Goal: Task Accomplishment & Management: Use online tool/utility

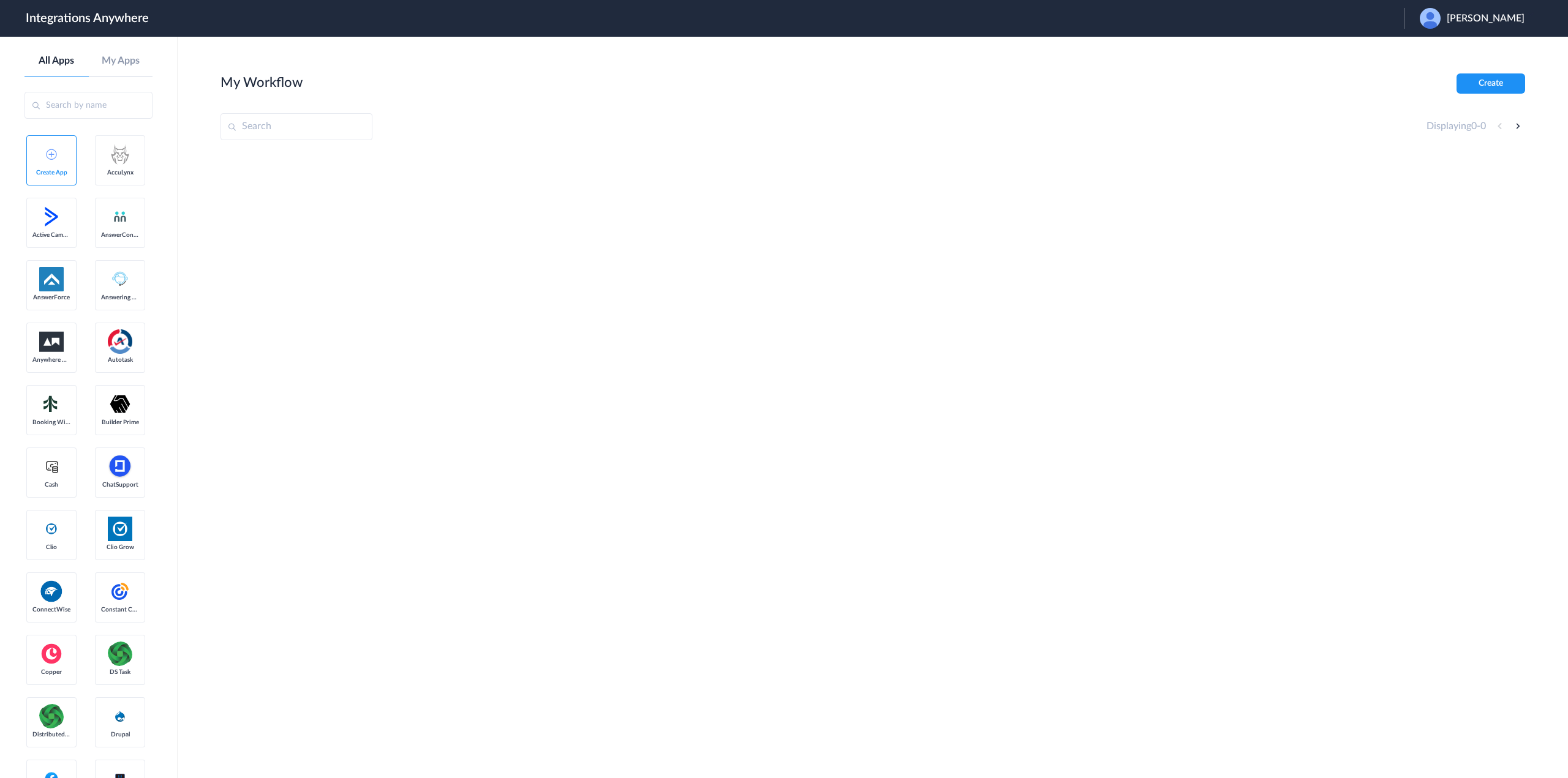
click at [1489, 13] on span "Daniel champion" at bounding box center [1485, 19] width 78 height 12
click at [1465, 51] on li "Logout" at bounding box center [1470, 50] width 133 height 22
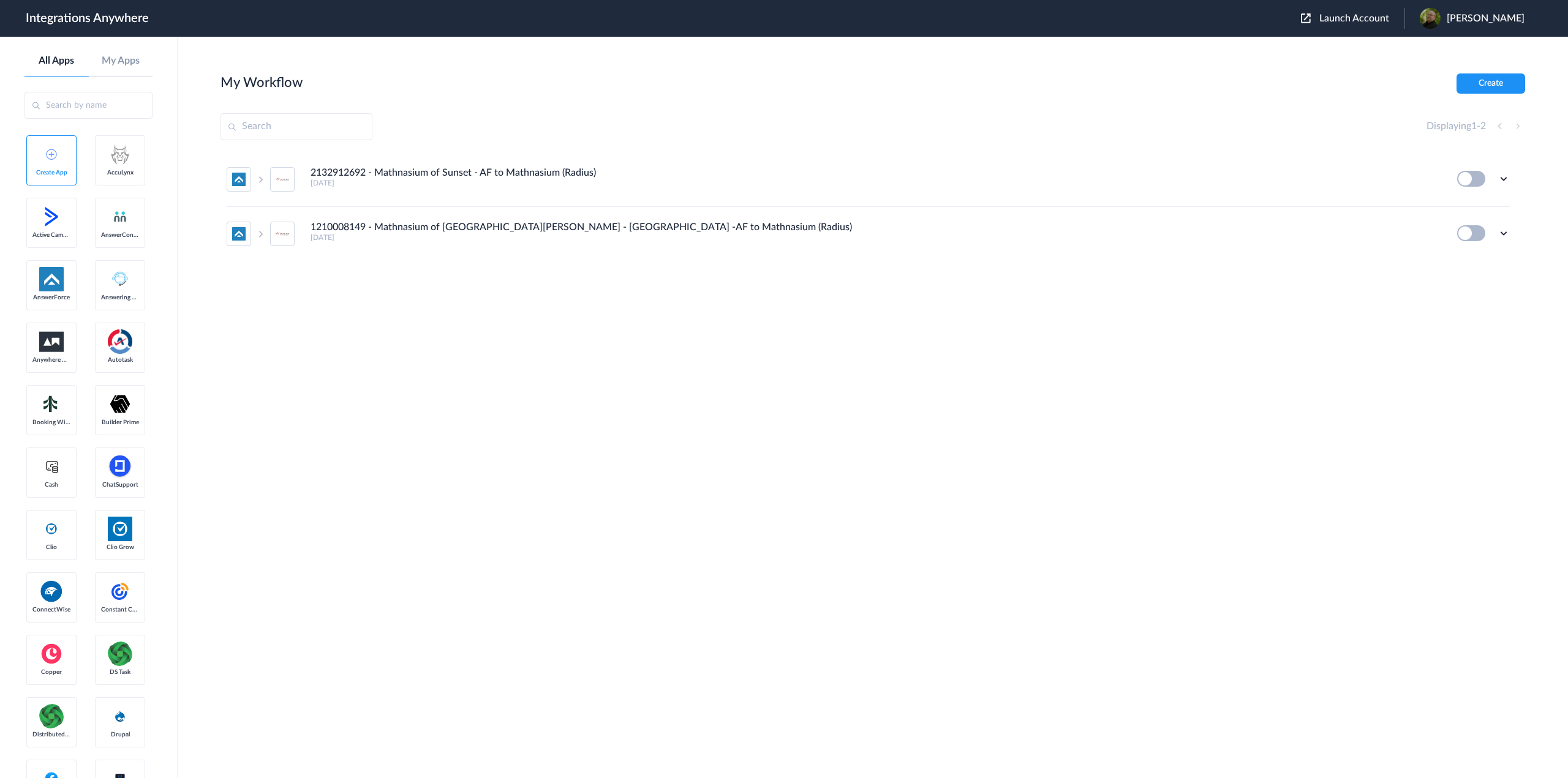
click at [1354, 19] on span "Launch Account" at bounding box center [1354, 19] width 70 height 10
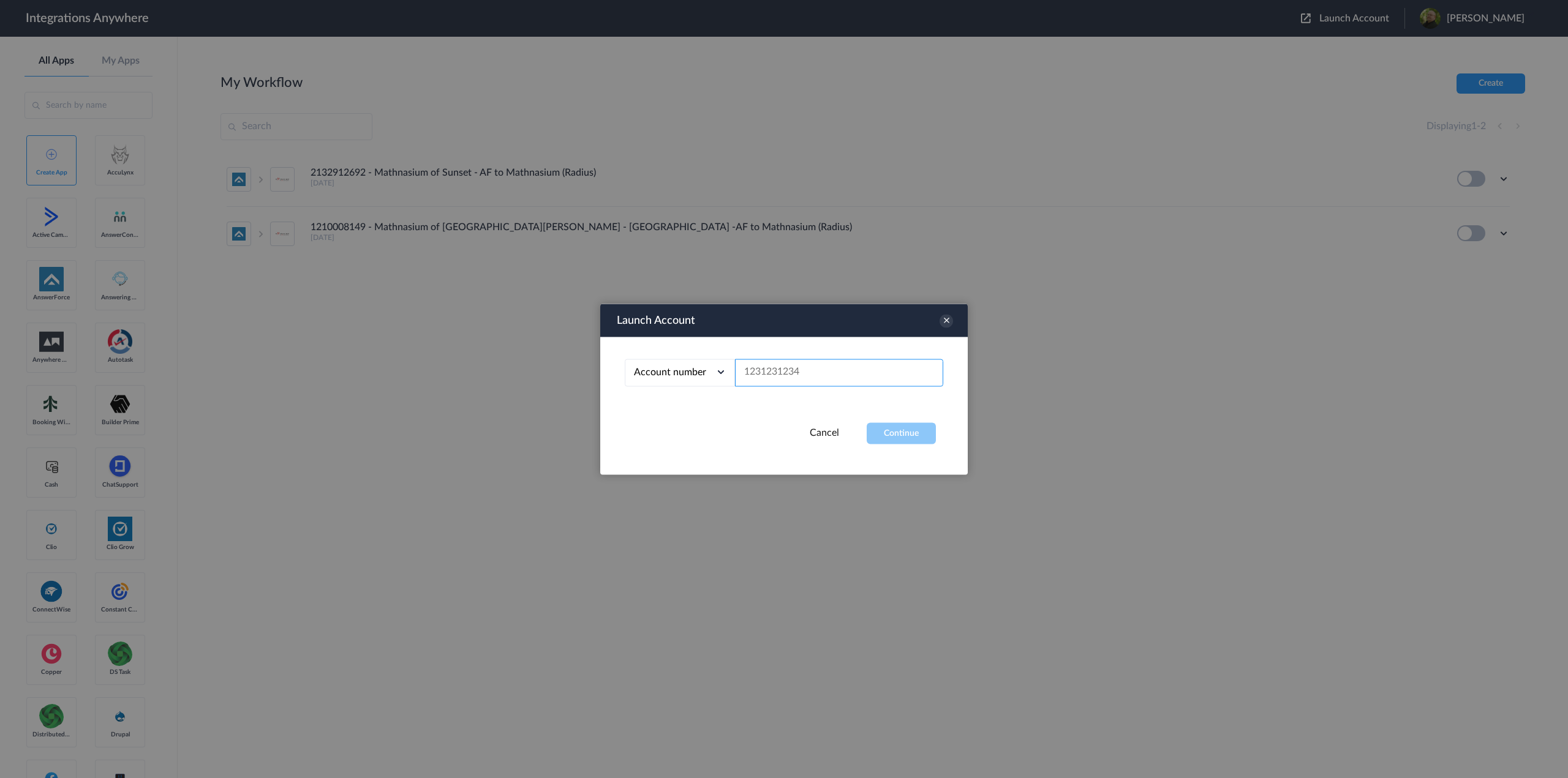
paste input "3366856233"
type input "3366856233"
click at [913, 426] on button "Continue" at bounding box center [901, 433] width 70 height 21
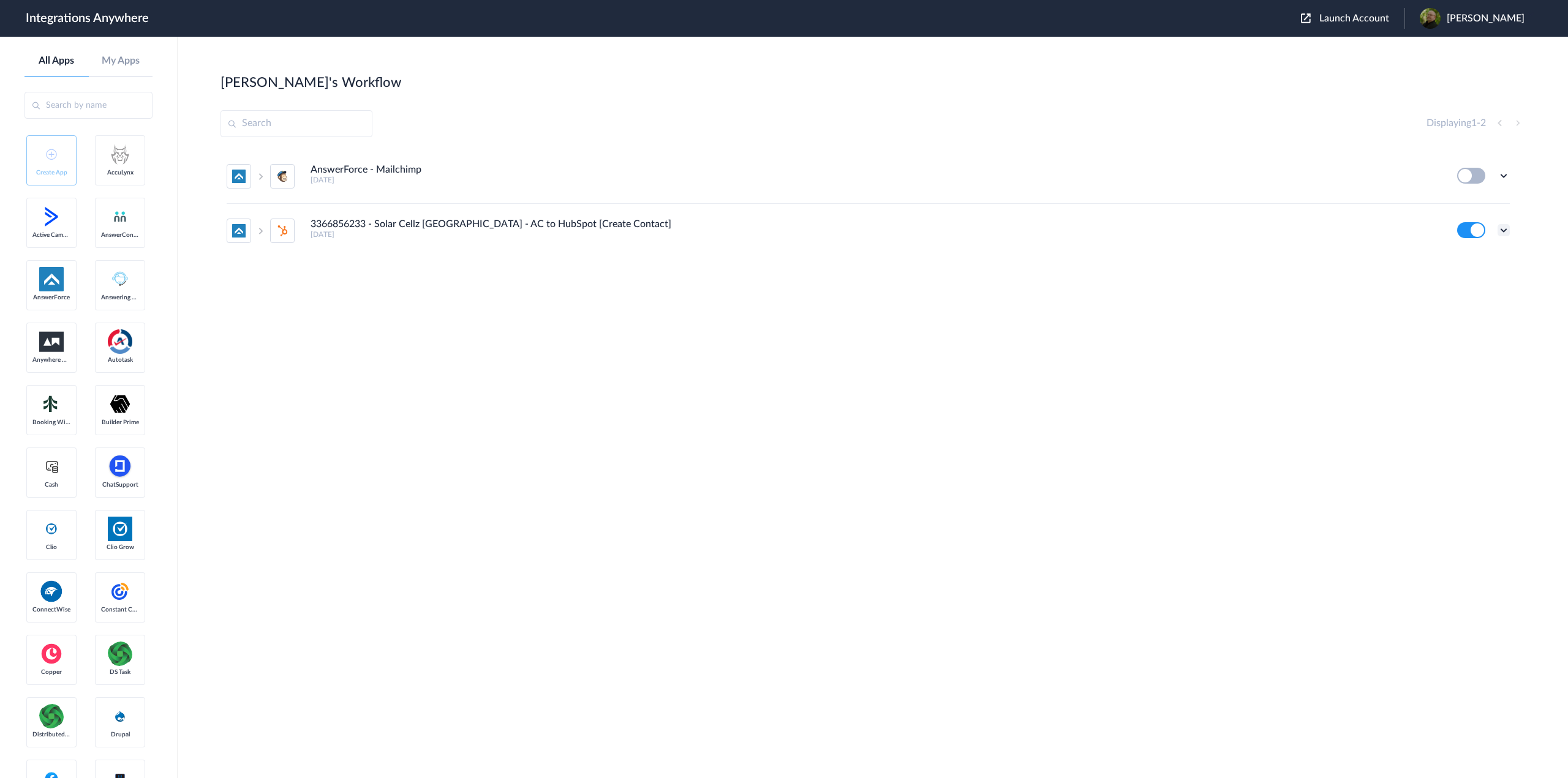
click at [1502, 224] on icon at bounding box center [1503, 230] width 12 height 12
click at [1444, 260] on icon at bounding box center [1443, 260] width 8 height 9
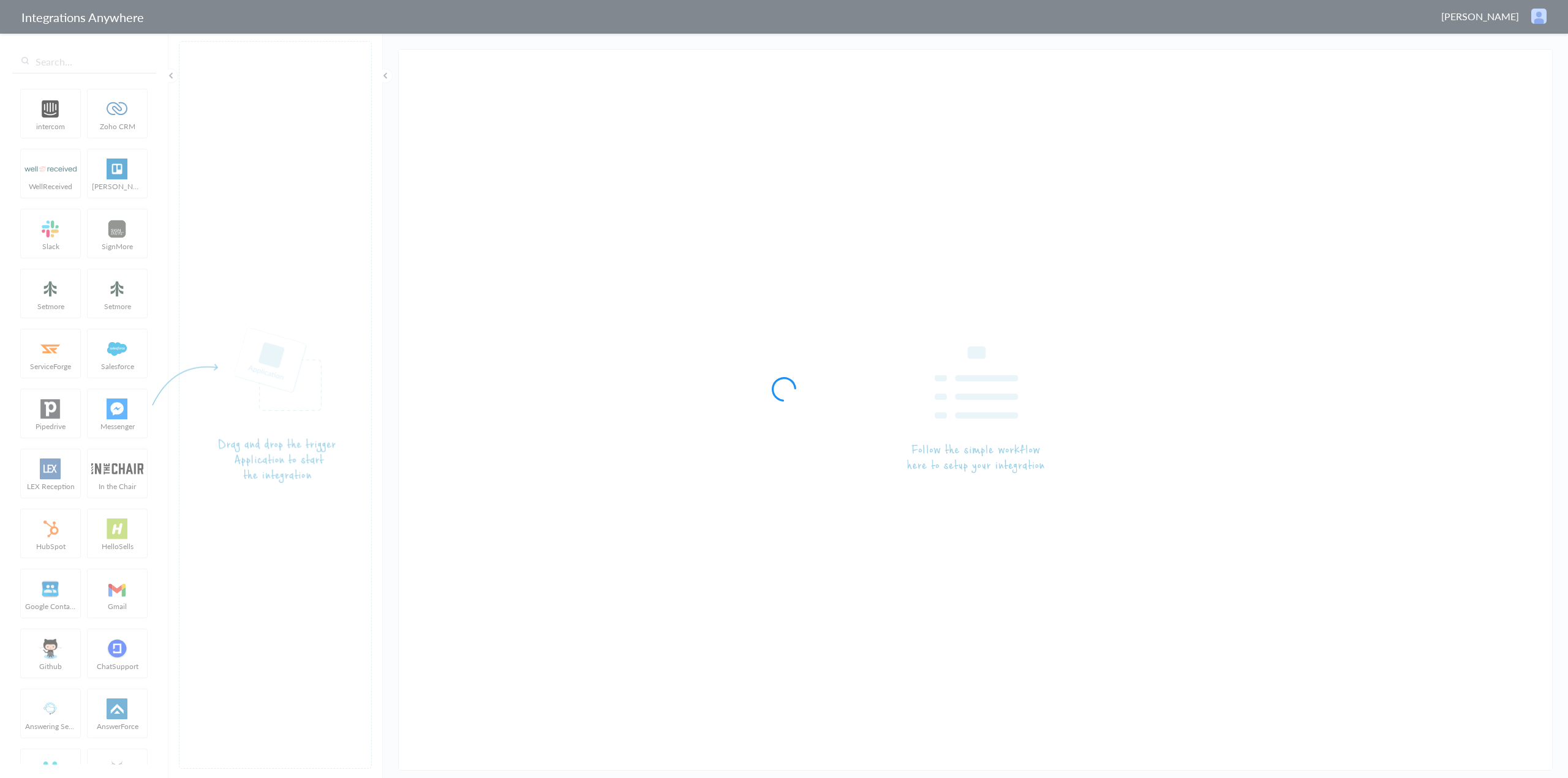
type input "3366856233 - Solar Cellz [GEOGRAPHIC_DATA] - AC to HubSpot [Create Contact]"
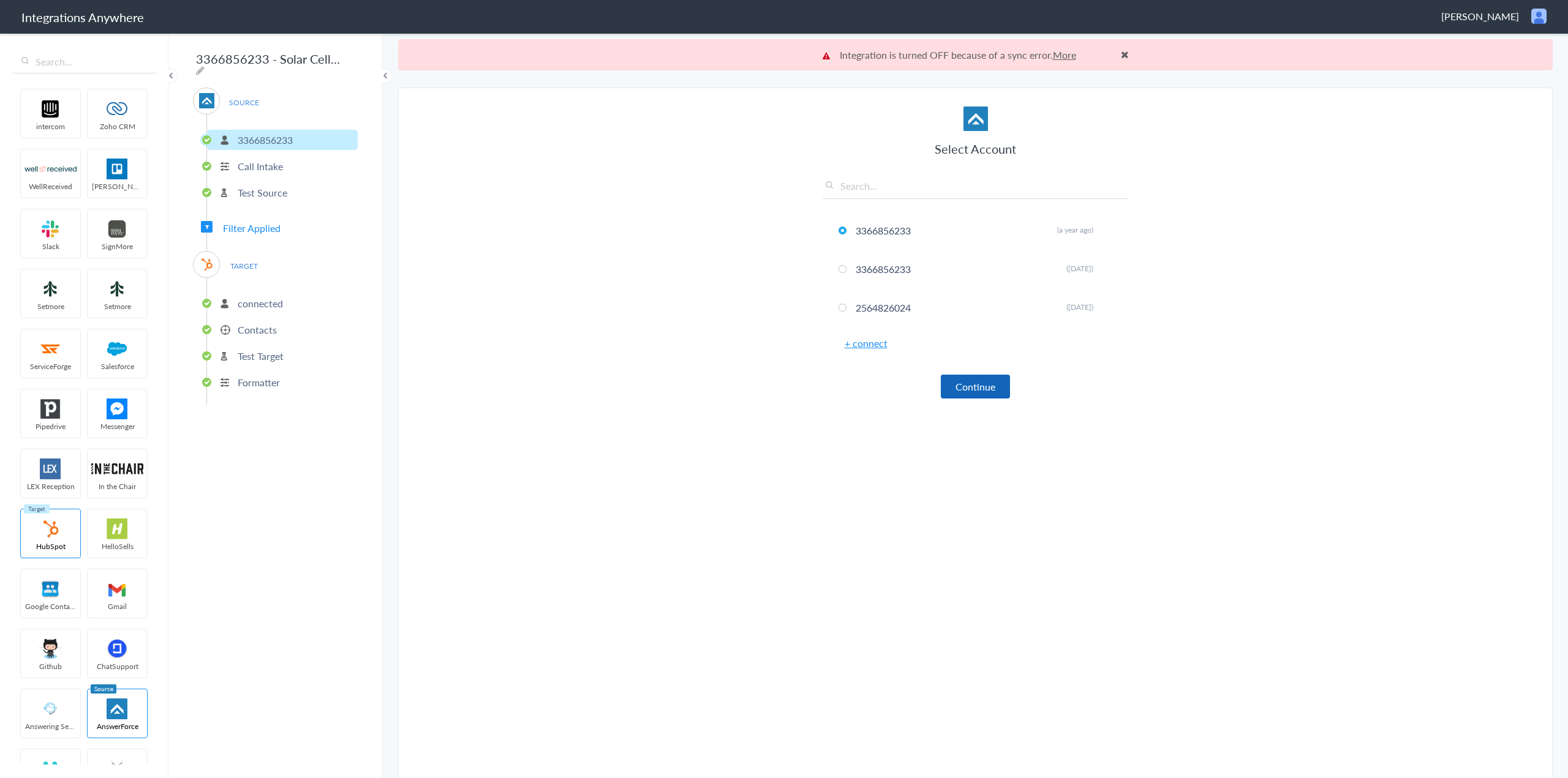
click at [976, 386] on button "Continue" at bounding box center [975, 387] width 70 height 24
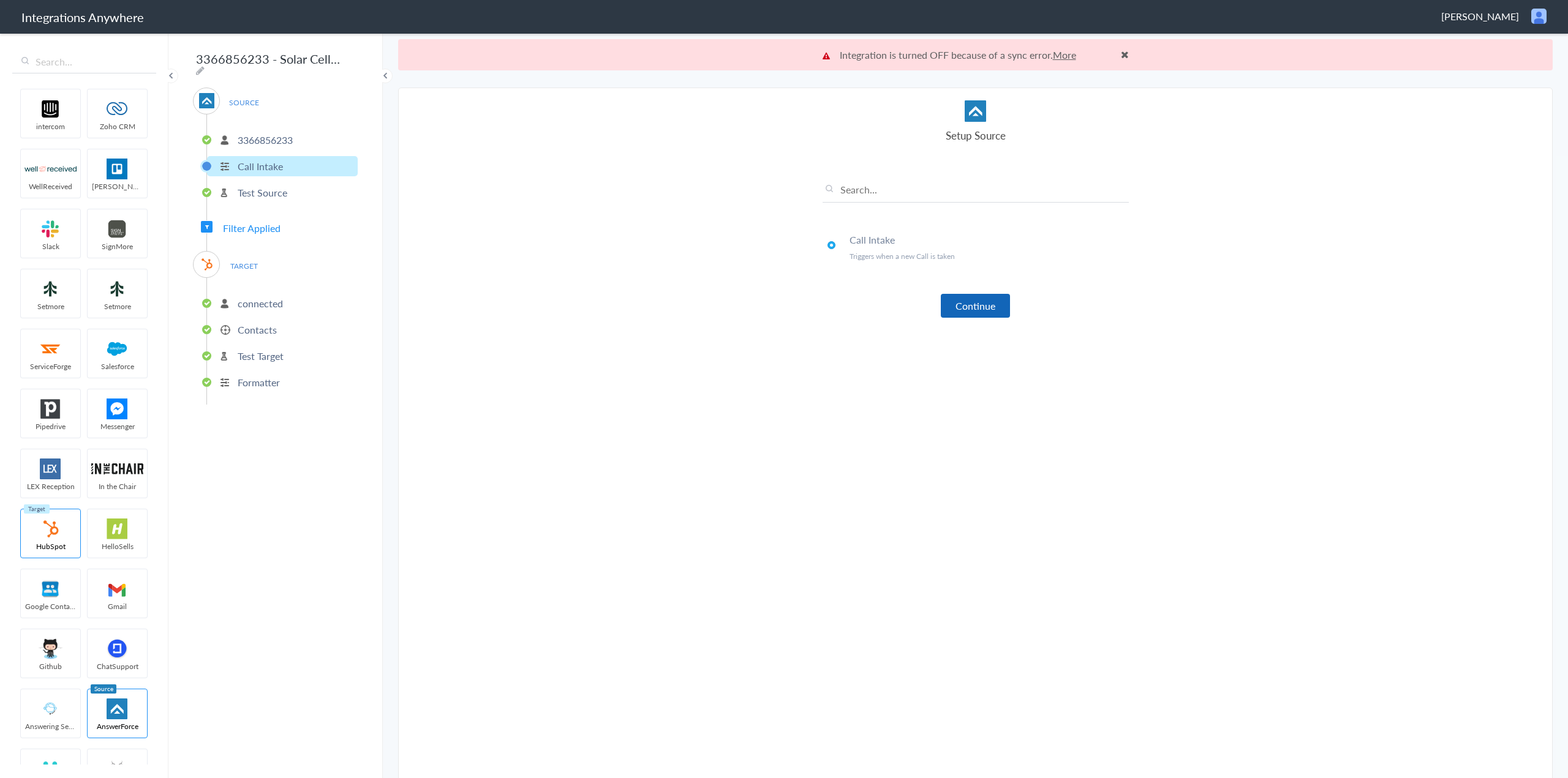
click at [967, 303] on button "Continue" at bounding box center [975, 306] width 70 height 24
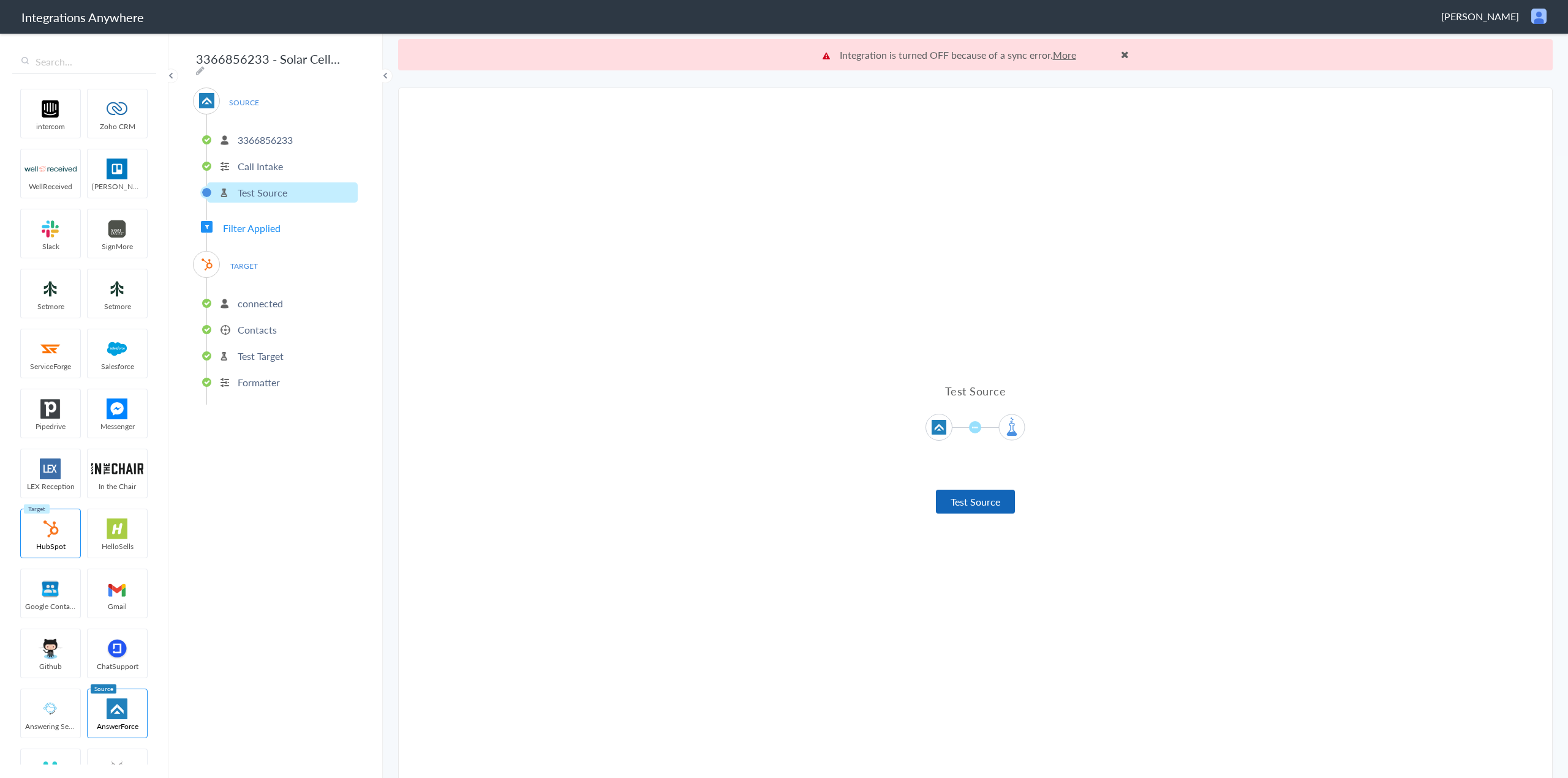
click at [961, 503] on button "Test Source" at bounding box center [975, 502] width 79 height 24
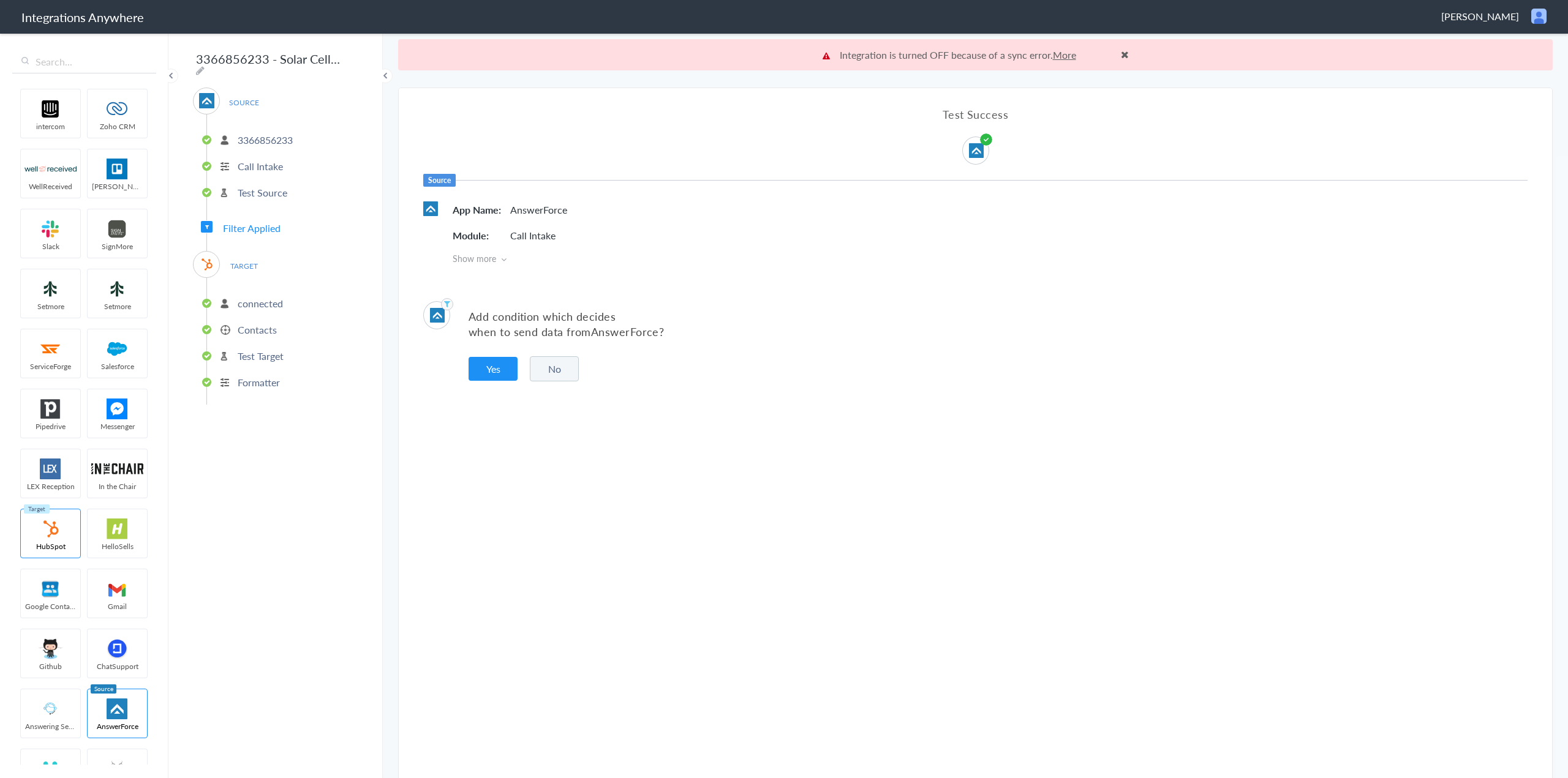
click at [261, 299] on p "connected" at bounding box center [260, 303] width 45 height 14
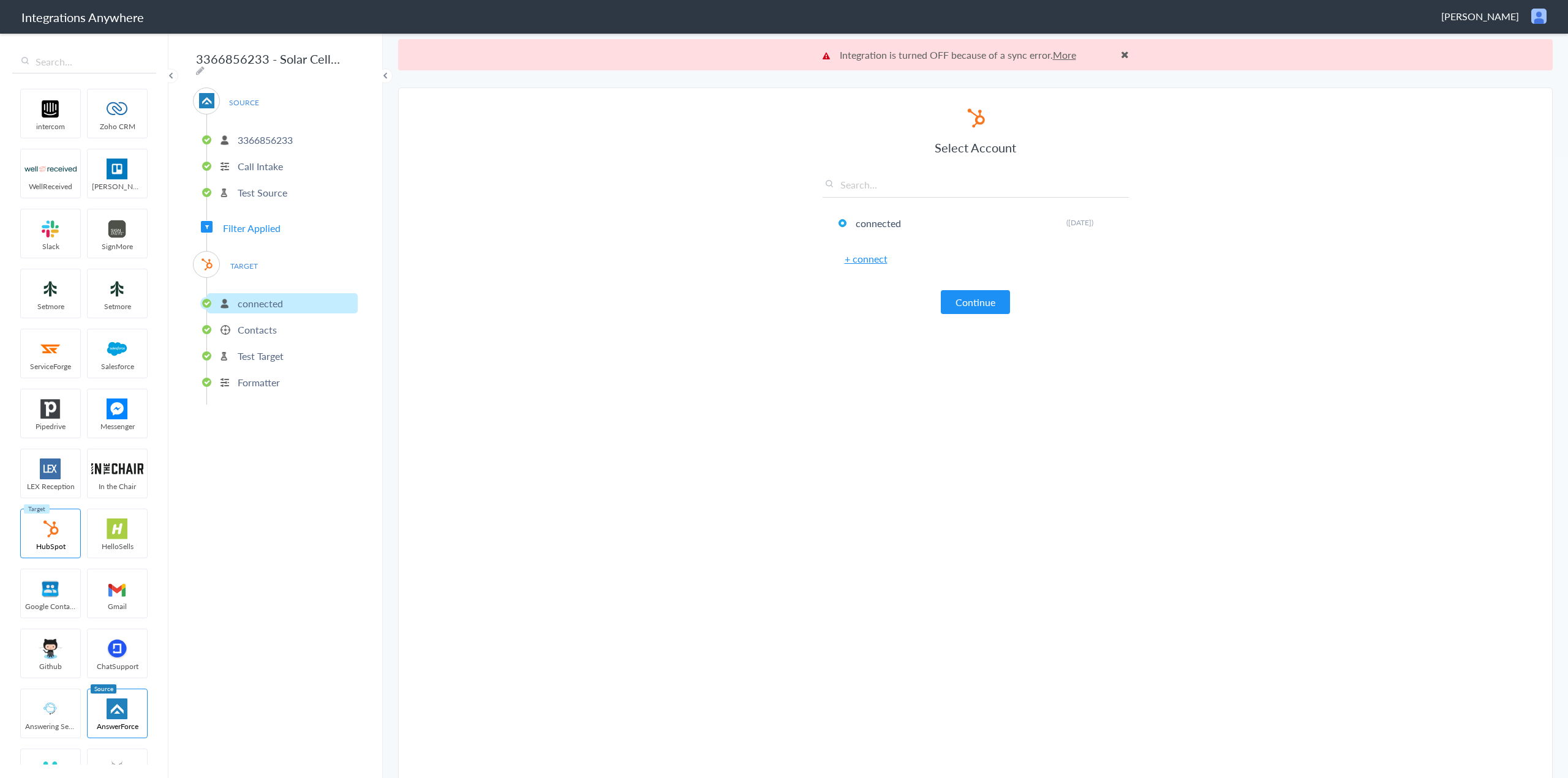
click at [270, 324] on p "Contacts" at bounding box center [257, 329] width 39 height 14
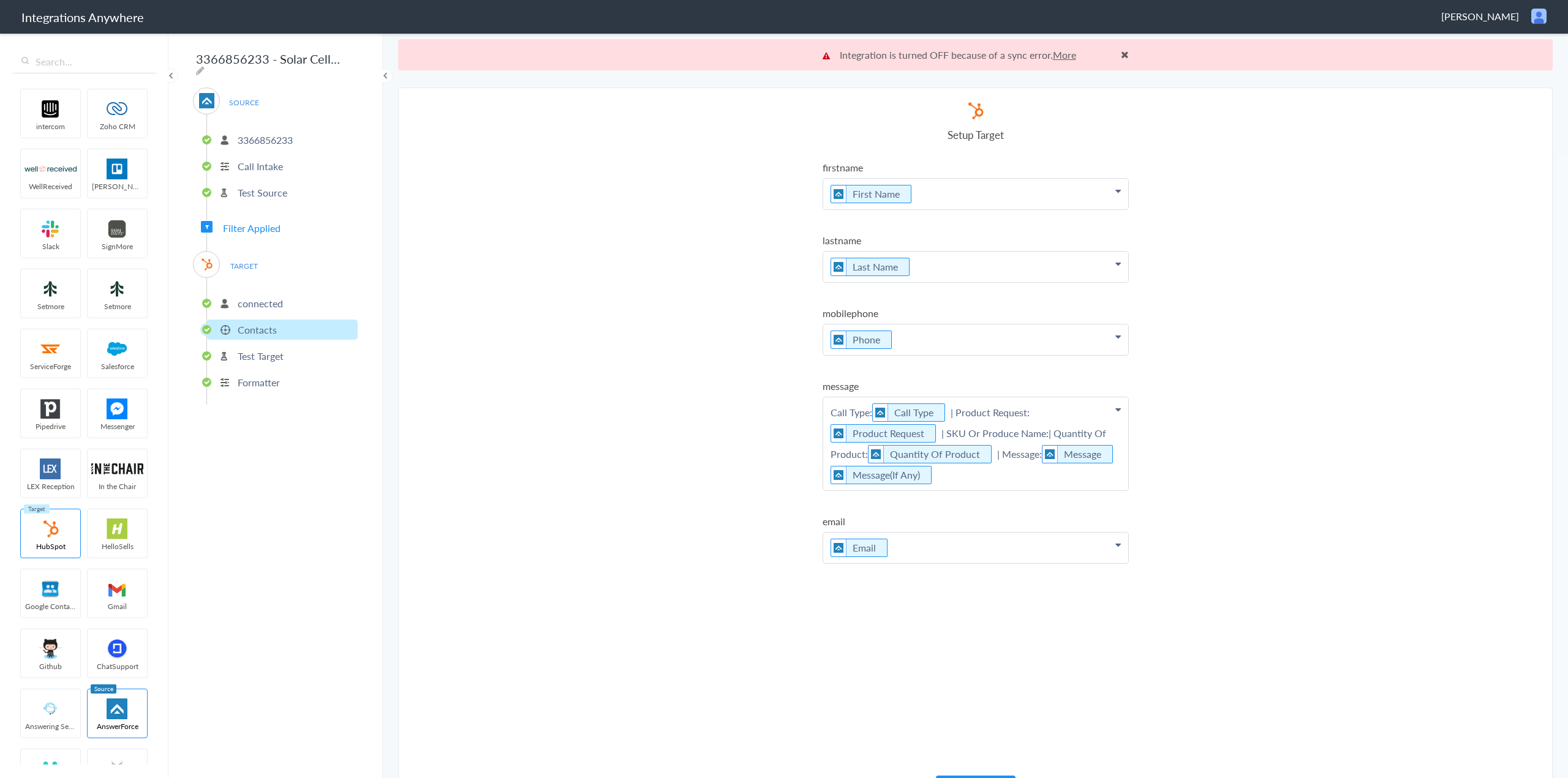
scroll to position [32, 0]
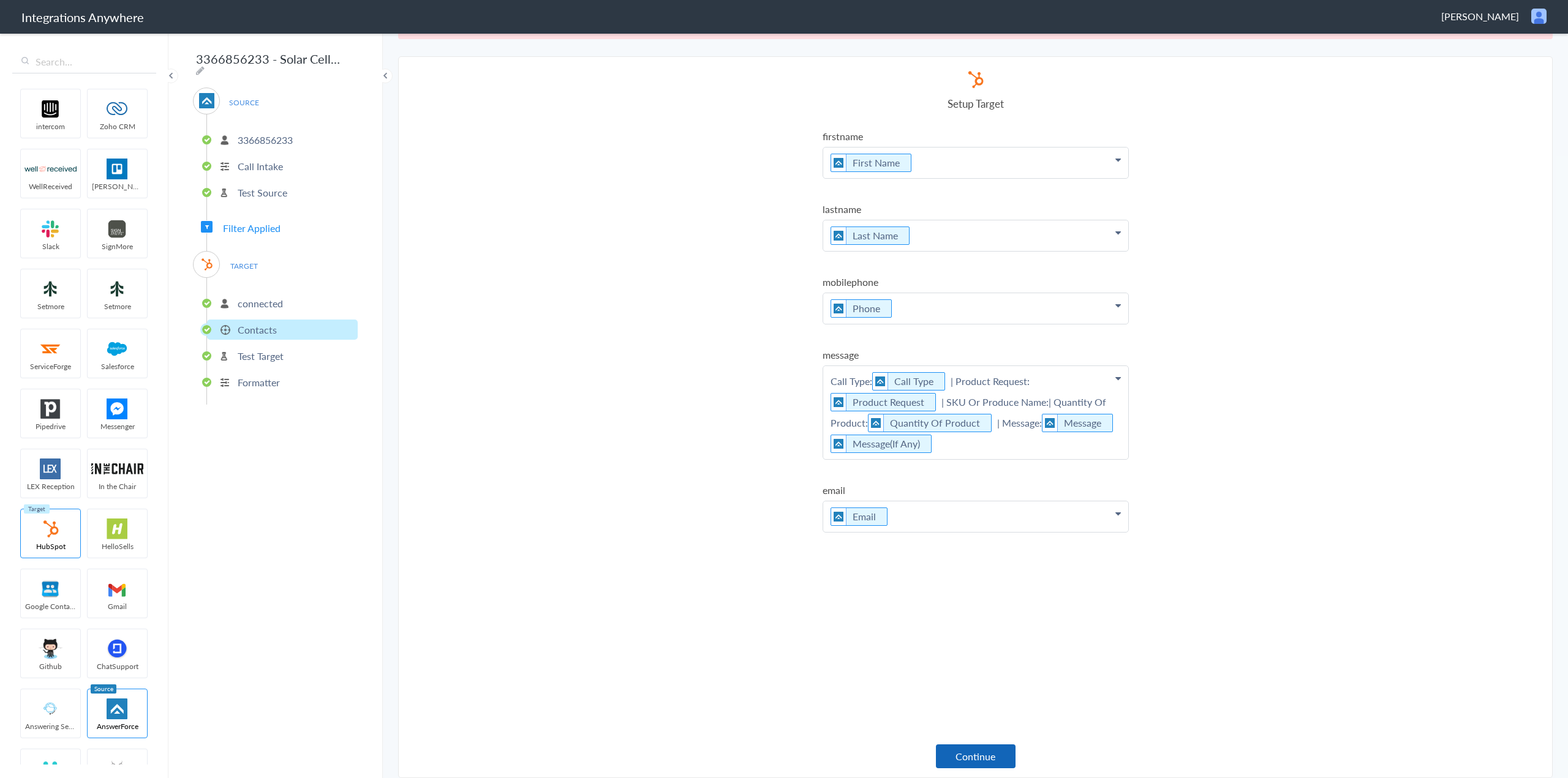
click at [968, 753] on button "Continue" at bounding box center [975, 757] width 80 height 24
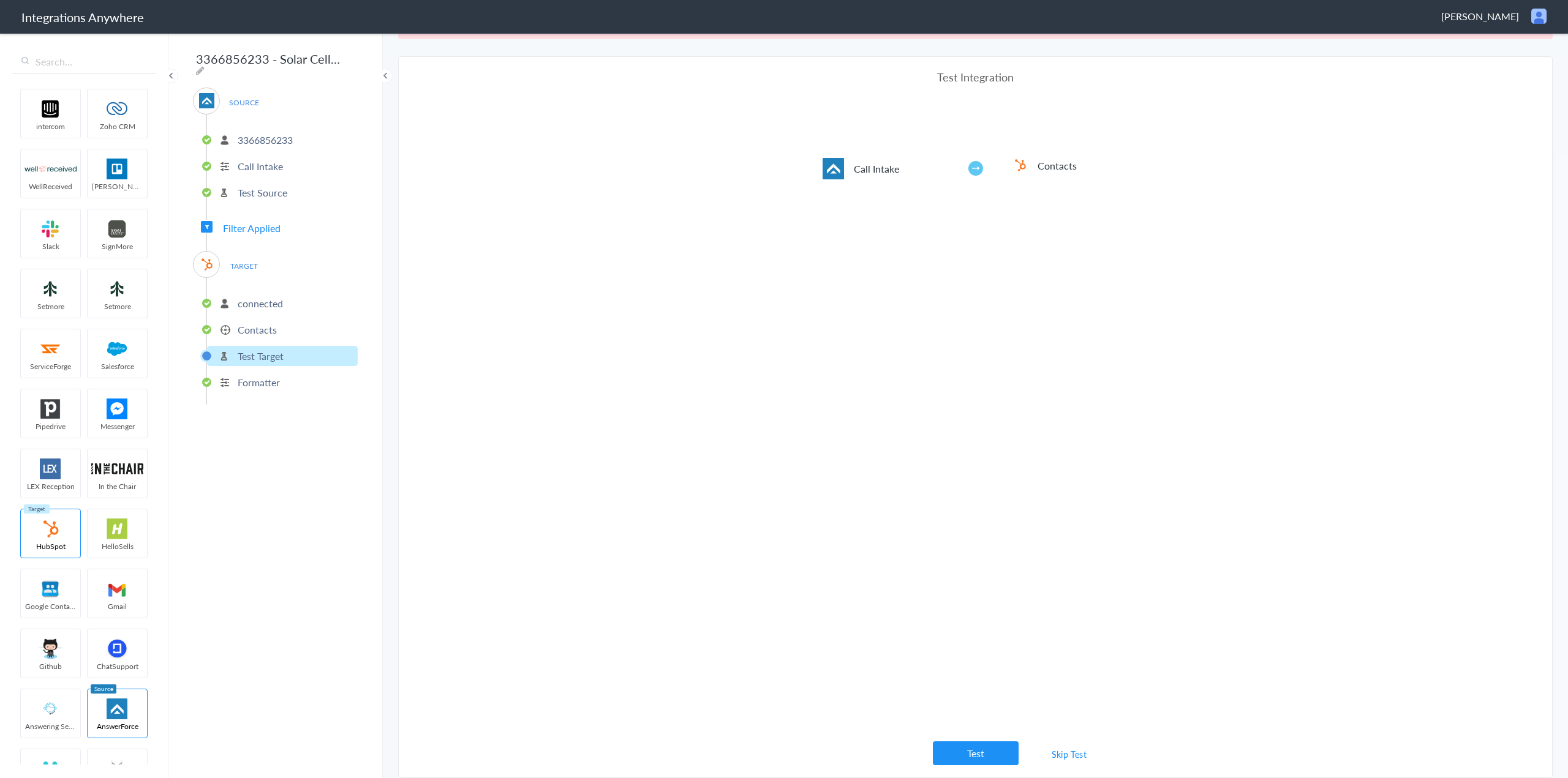
click at [1060, 758] on link "Skip Test" at bounding box center [1069, 755] width 65 height 22
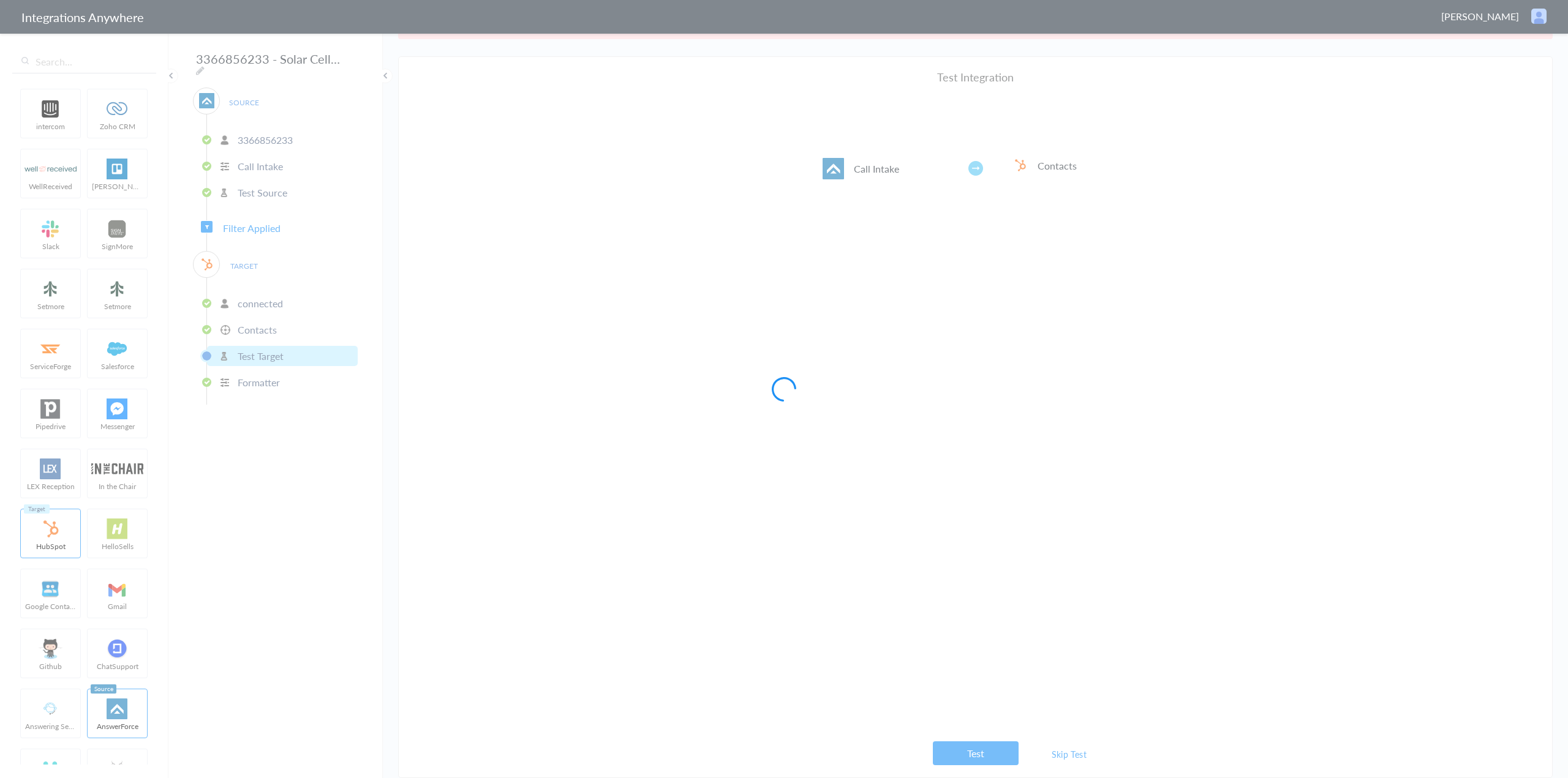
scroll to position [0, 0]
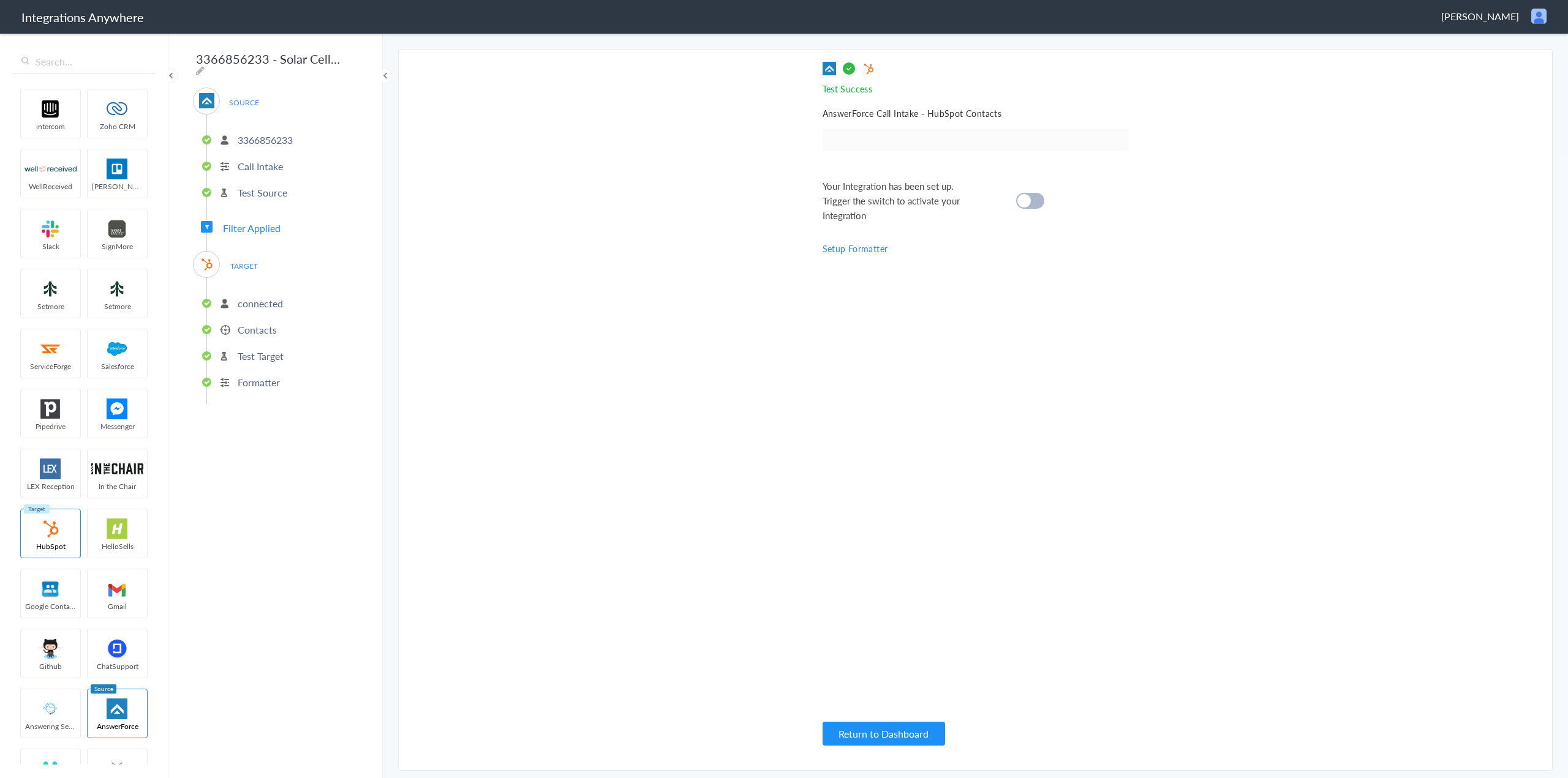
click at [1027, 200] on cite at bounding box center [1024, 200] width 14 height 14
